Goal: Check status: Check status

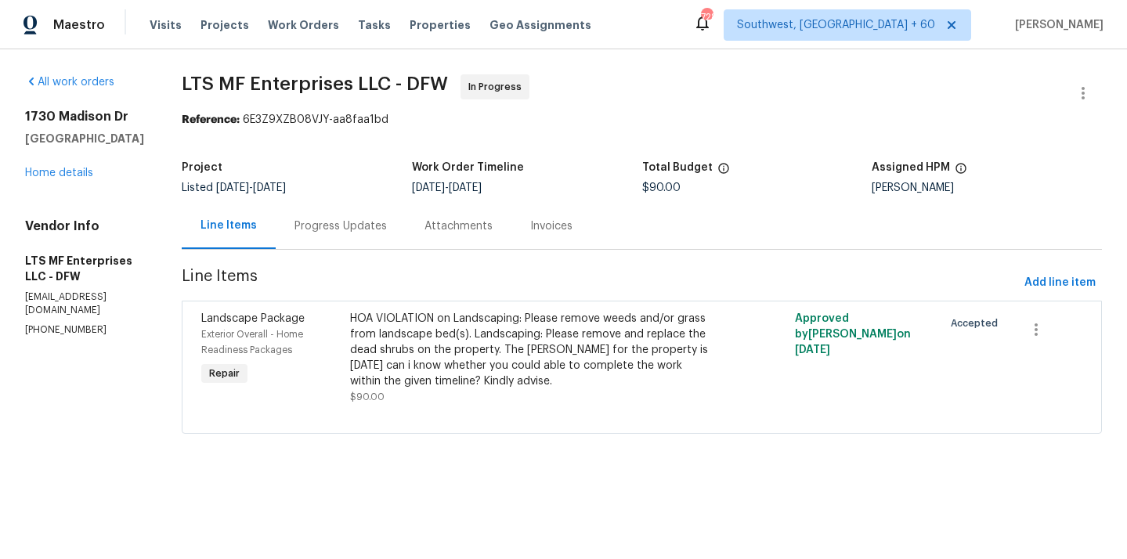
click at [345, 232] on div "Progress Updates" at bounding box center [340, 226] width 92 height 16
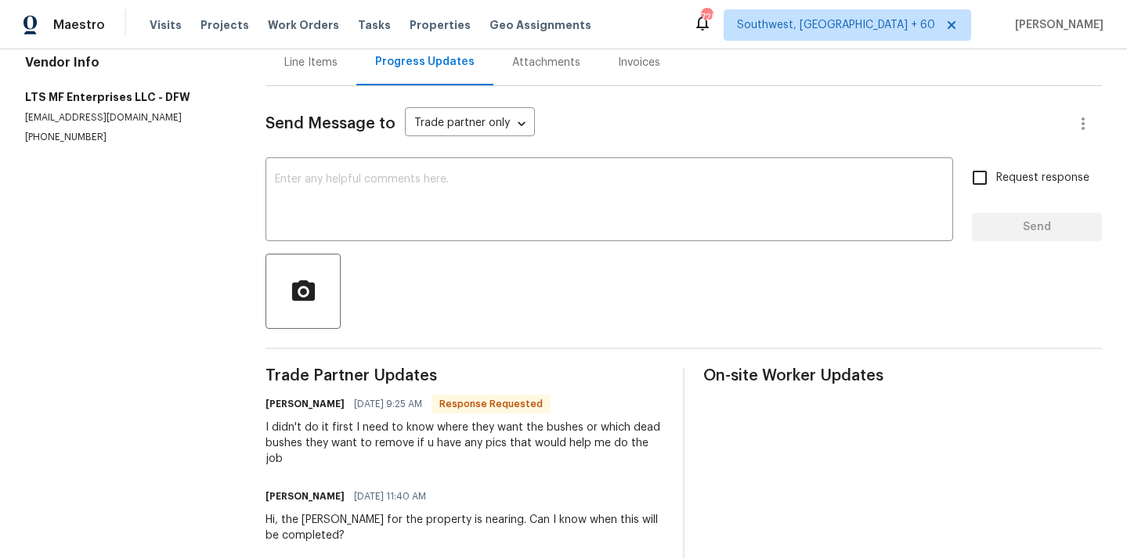
scroll to position [157, 0]
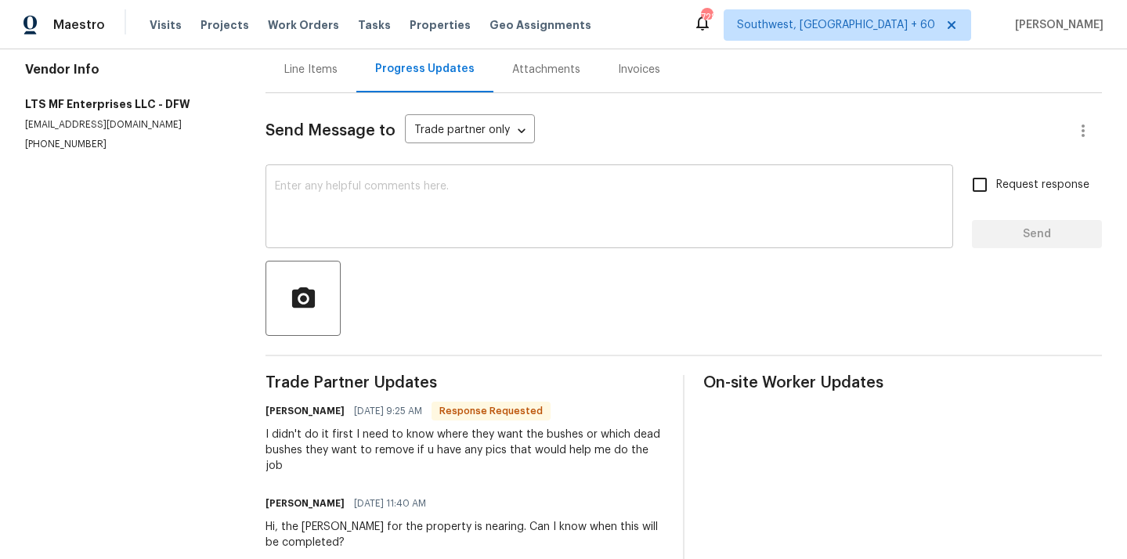
click at [397, 179] on div "x ​" at bounding box center [608, 208] width 687 height 80
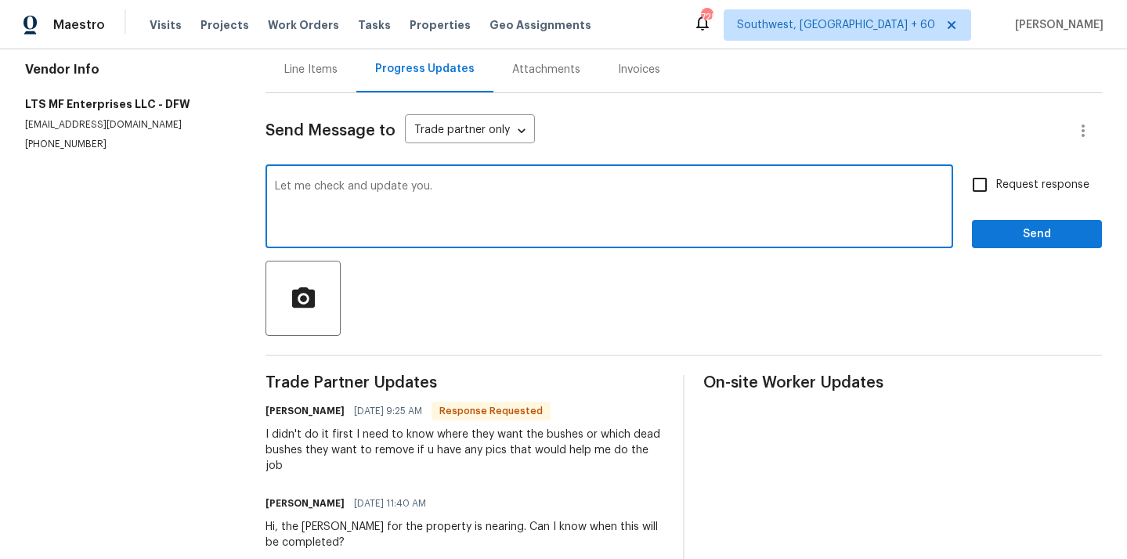
type textarea "Let me check and update you."
drag, startPoint x: 980, startPoint y: 187, endPoint x: 980, endPoint y: 199, distance: 11.7
click at [980, 187] on input "Request response" at bounding box center [979, 184] width 33 height 33
checkbox input "true"
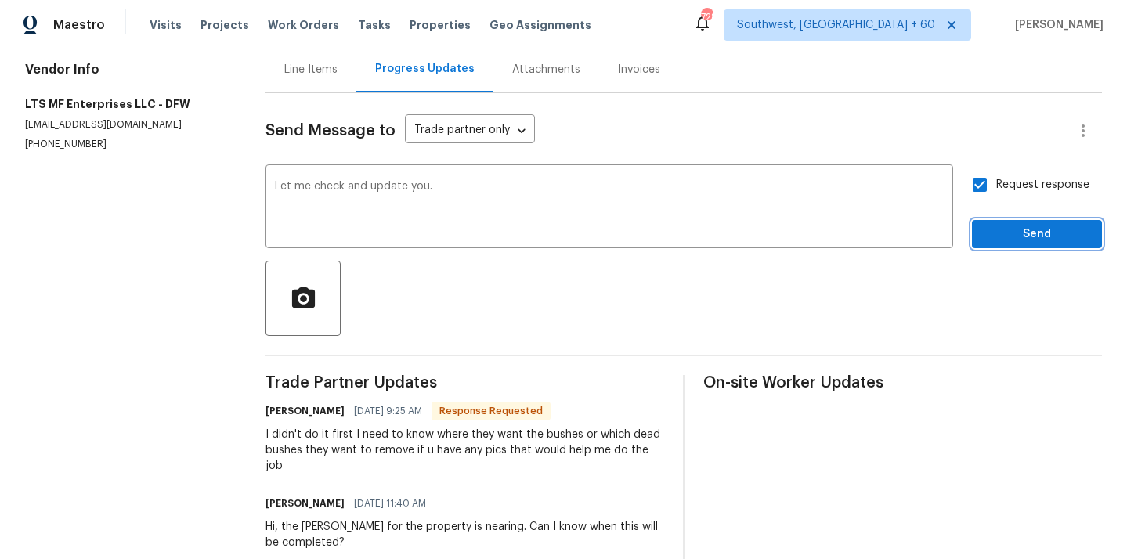
click at [997, 236] on span "Send" at bounding box center [1036, 235] width 105 height 20
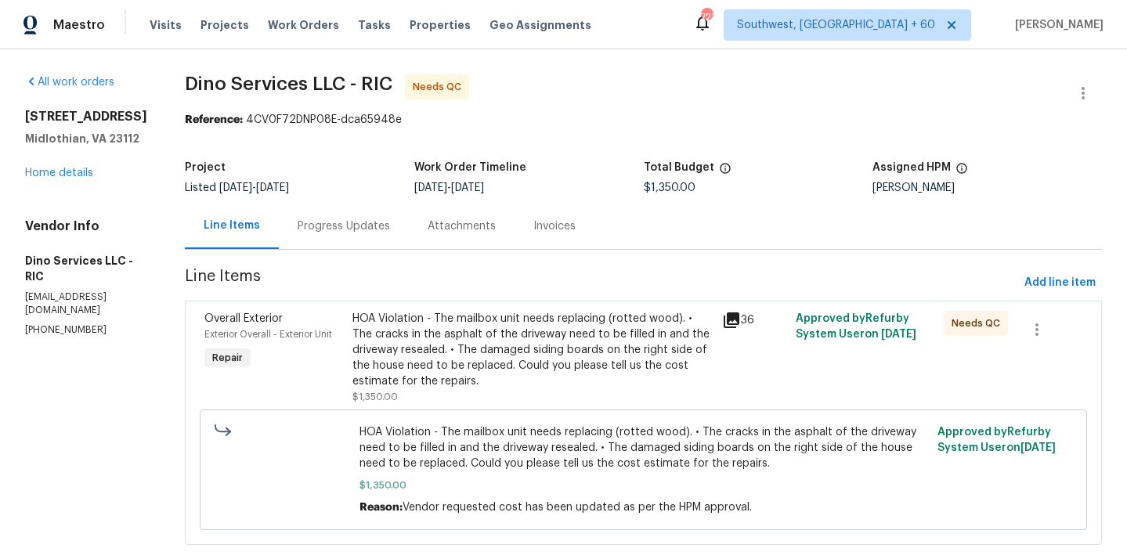
click at [362, 233] on div "Progress Updates" at bounding box center [344, 226] width 92 height 16
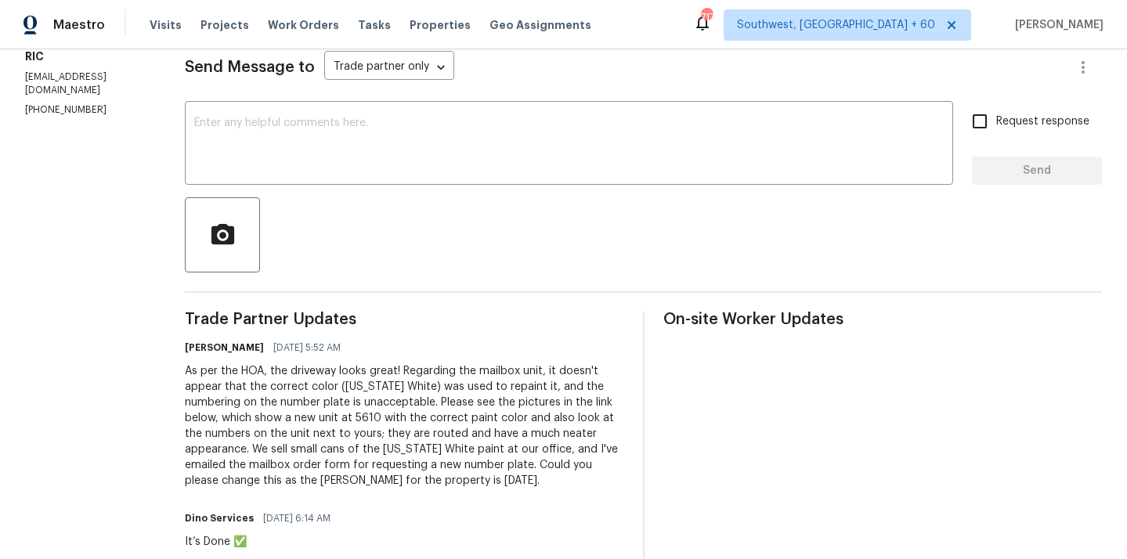
scroll to position [20, 0]
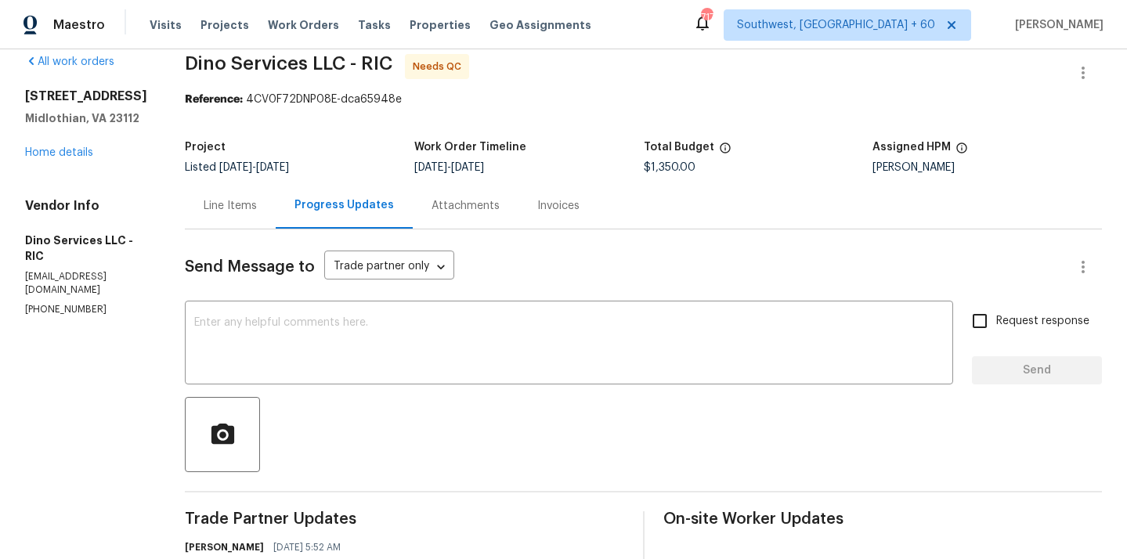
click at [229, 194] on div "Line Items" at bounding box center [230, 205] width 91 height 46
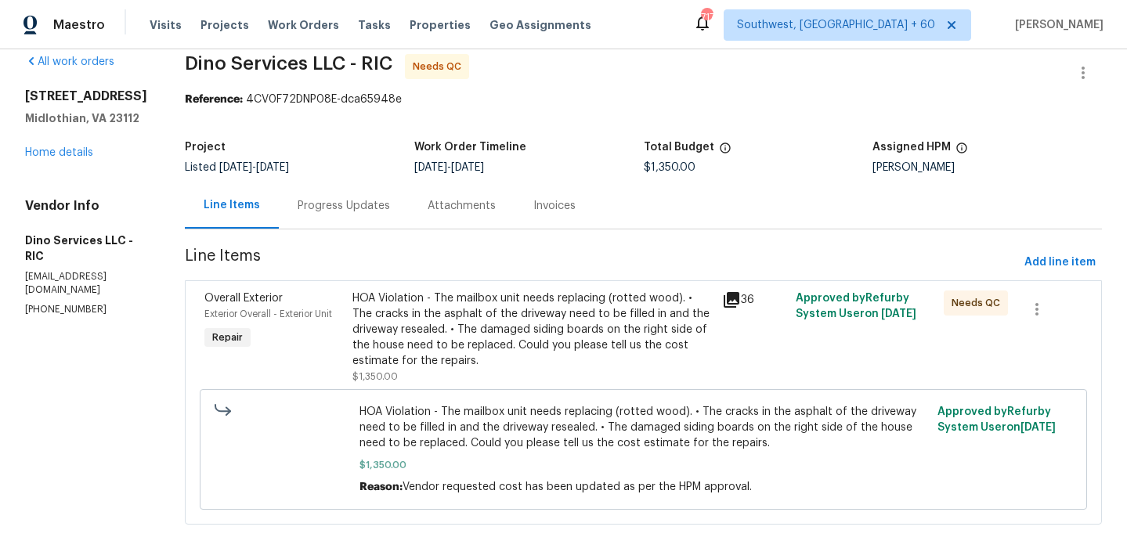
click at [446, 359] on div "HOA Violation - The mailbox unit needs replacing (rotted wood). • The cracks in…" at bounding box center [532, 329] width 360 height 78
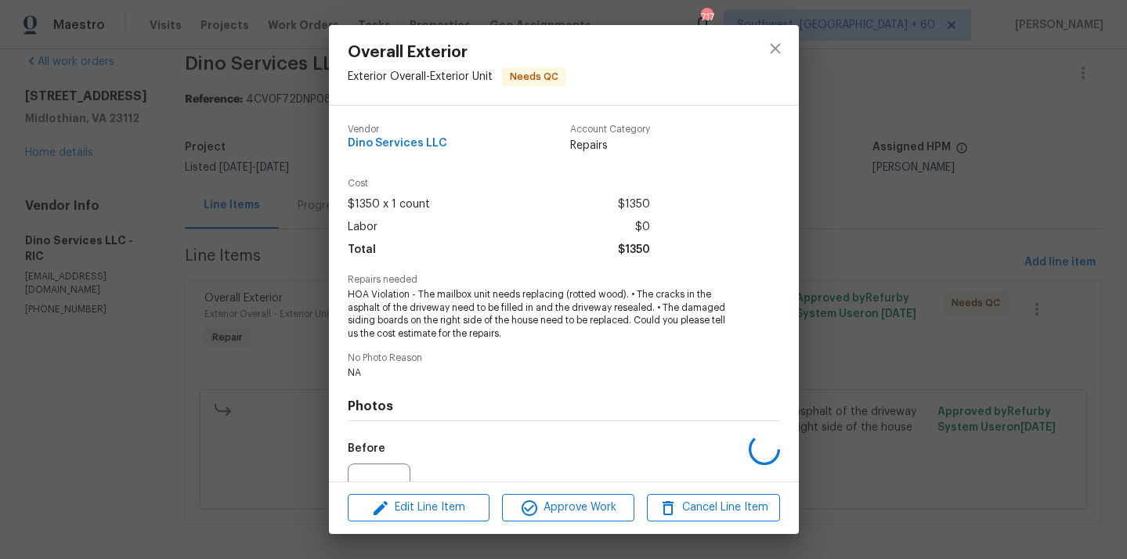
scroll to position [162, 0]
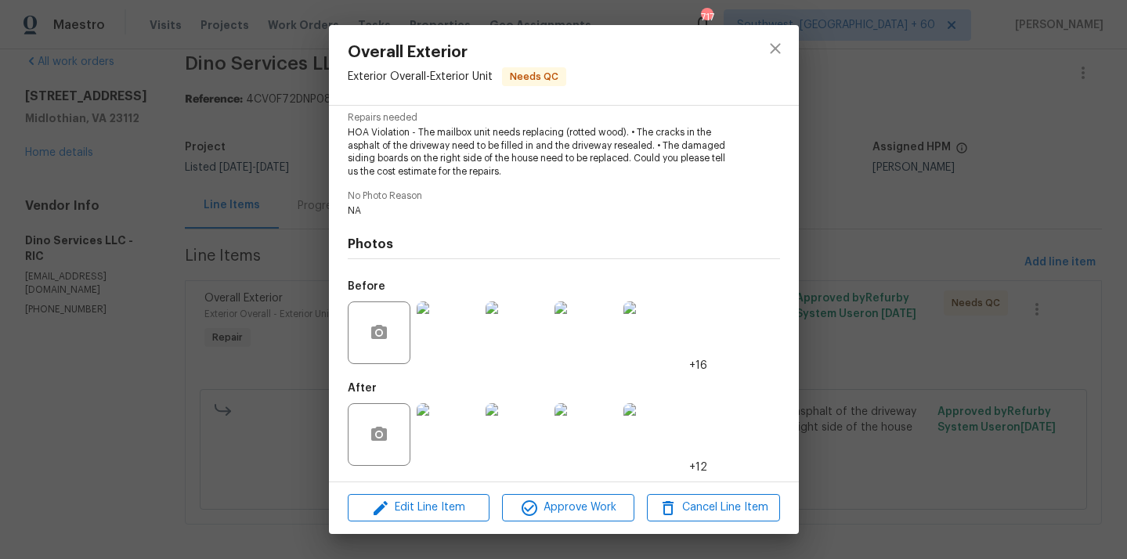
click at [453, 431] on img at bounding box center [448, 434] width 63 height 63
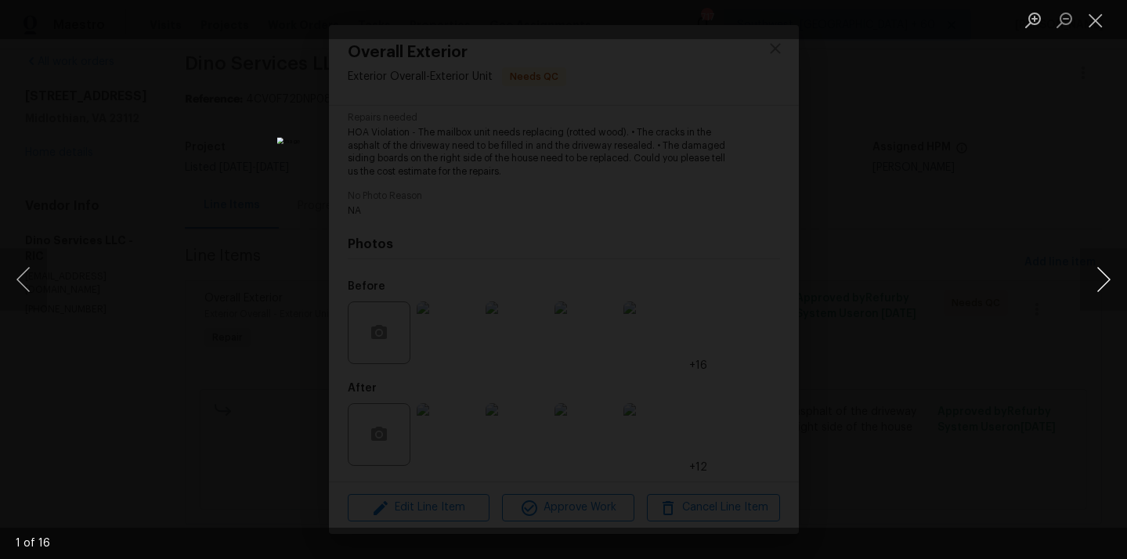
click at [1087, 276] on button "Next image" at bounding box center [1103, 279] width 47 height 63
click at [1102, 295] on button "Next image" at bounding box center [1103, 279] width 47 height 63
click at [1101, 17] on button "Close lightbox" at bounding box center [1095, 19] width 31 height 27
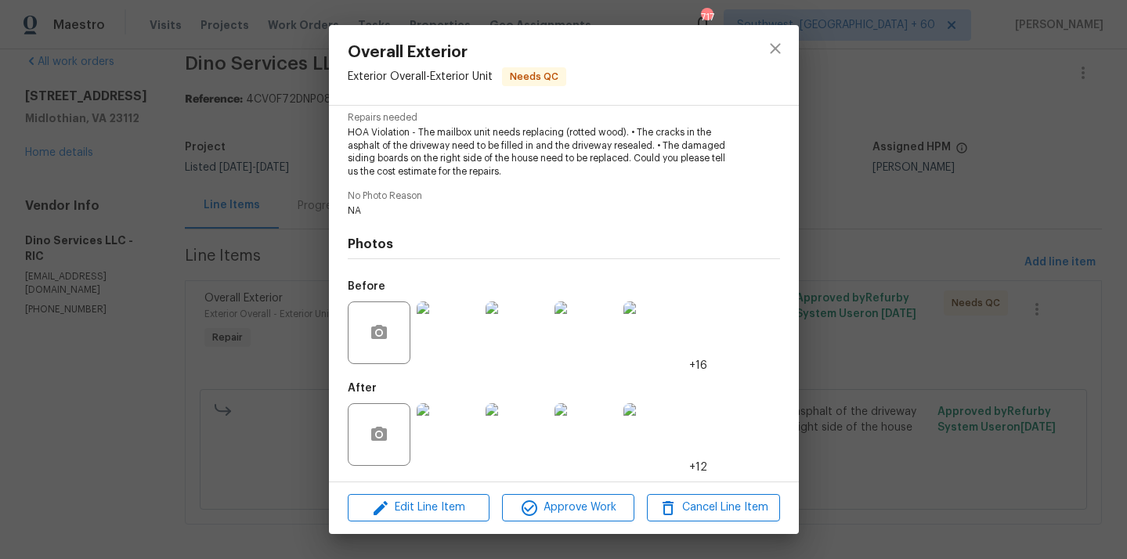
click at [466, 344] on img at bounding box center [448, 332] width 63 height 63
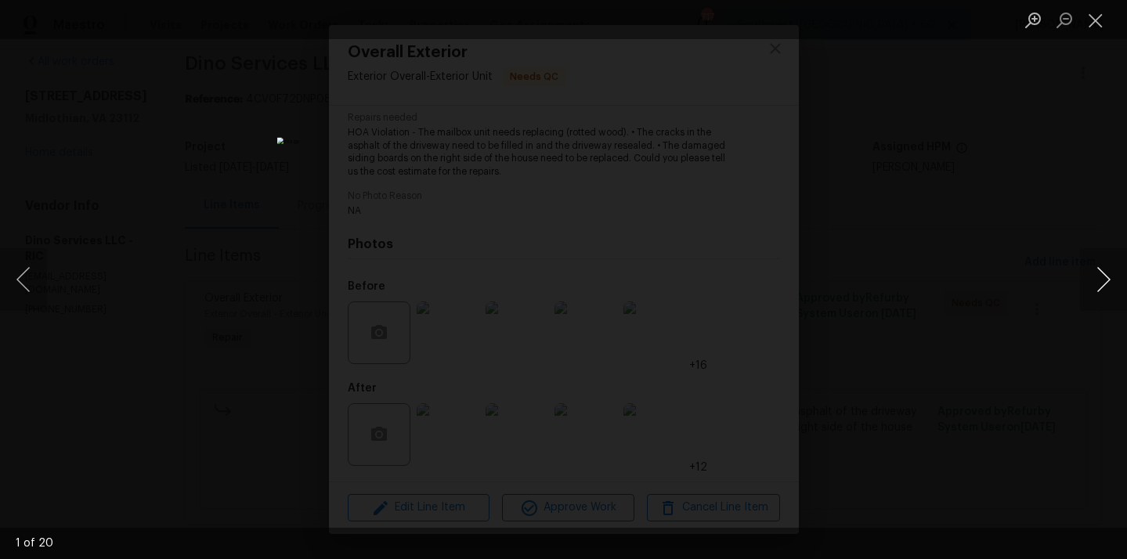
click at [1088, 293] on button "Next image" at bounding box center [1103, 279] width 47 height 63
click at [1088, 294] on button "Next image" at bounding box center [1103, 279] width 47 height 63
click at [1089, 294] on button "Next image" at bounding box center [1103, 279] width 47 height 63
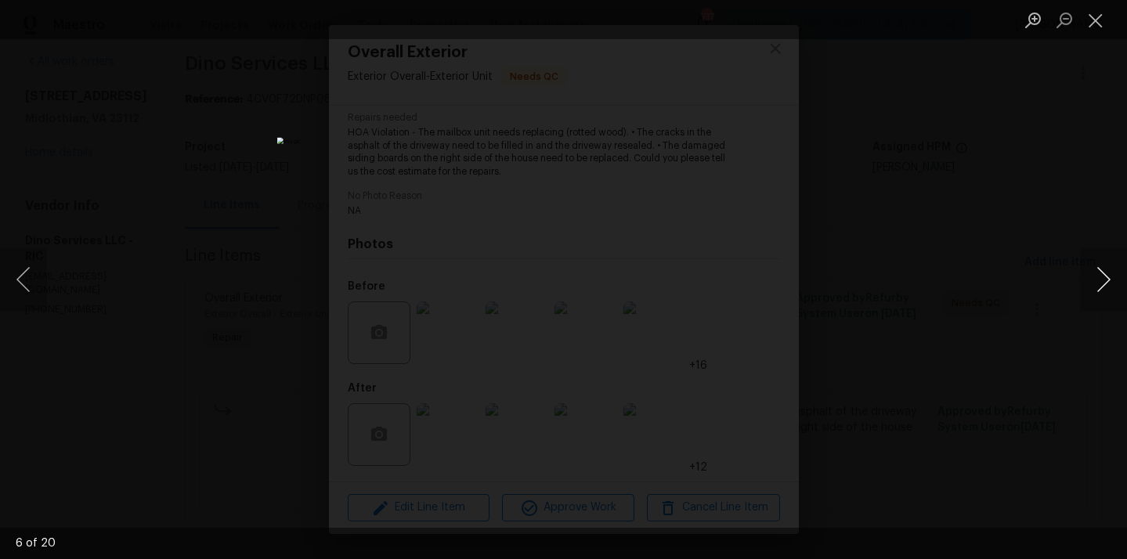
click at [1090, 293] on button "Next image" at bounding box center [1103, 279] width 47 height 63
click at [1091, 294] on button "Next image" at bounding box center [1103, 279] width 47 height 63
click at [1102, 22] on button "Close lightbox" at bounding box center [1095, 19] width 31 height 27
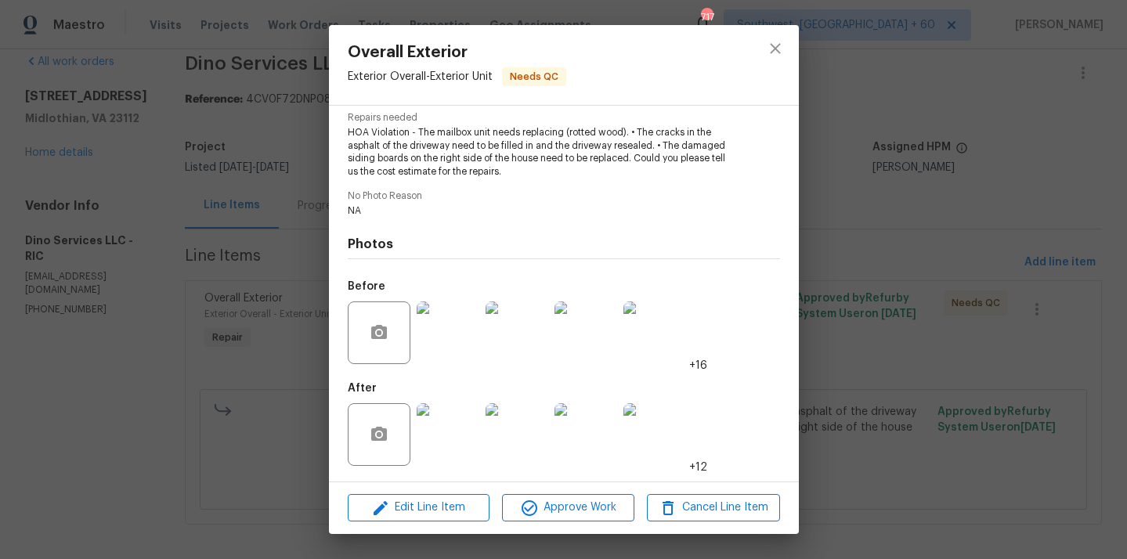
click at [449, 455] on img at bounding box center [448, 434] width 63 height 63
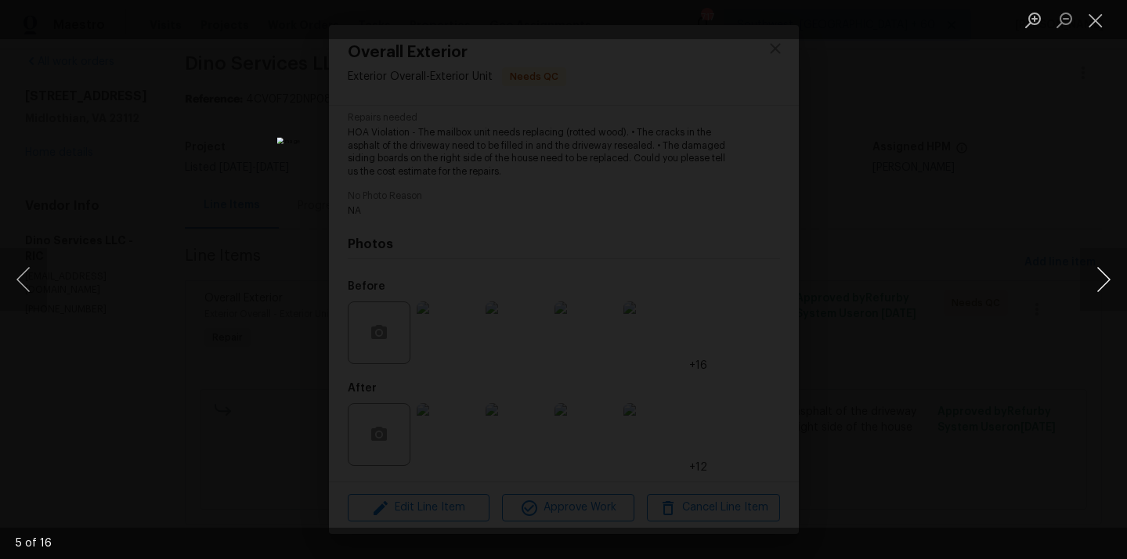
click at [1090, 275] on button "Next image" at bounding box center [1103, 279] width 47 height 63
click at [18, 285] on button "Previous image" at bounding box center [23, 279] width 47 height 63
click at [27, 292] on button "Previous image" at bounding box center [23, 279] width 47 height 63
click at [1091, 288] on button "Next image" at bounding box center [1103, 279] width 47 height 63
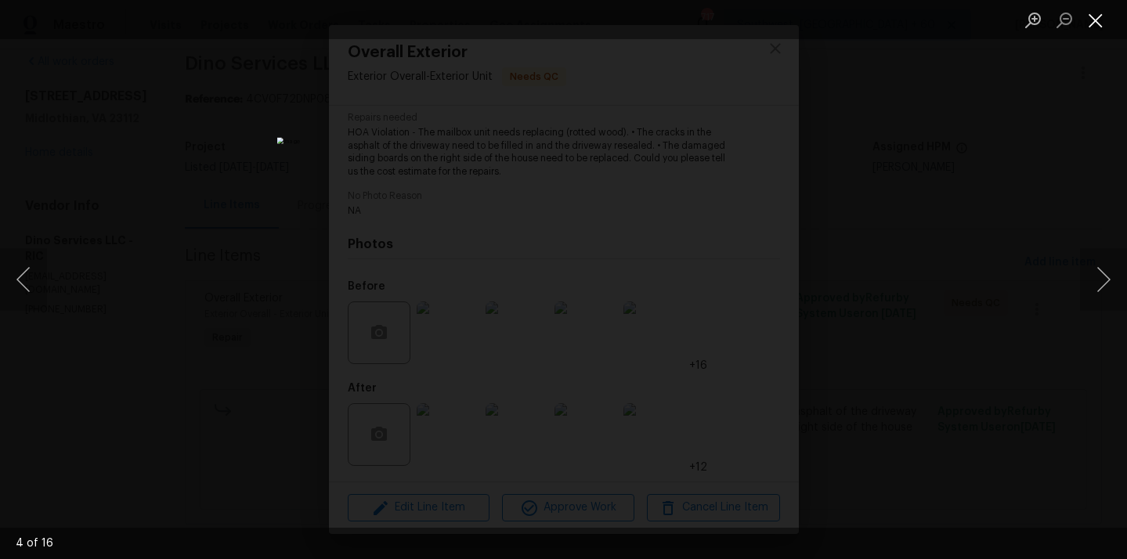
click at [1090, 27] on button "Close lightbox" at bounding box center [1095, 19] width 31 height 27
